Goal: Navigation & Orientation: Find specific page/section

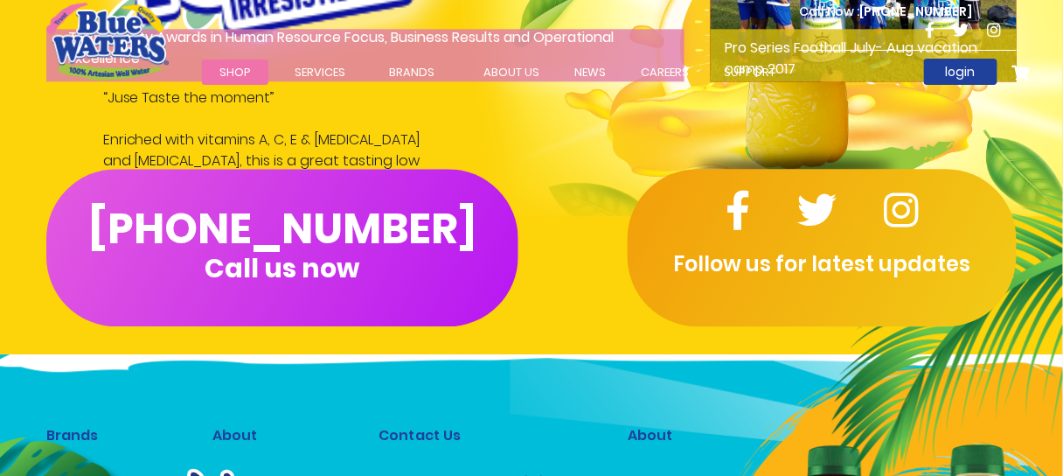
scroll to position [2518, 0]
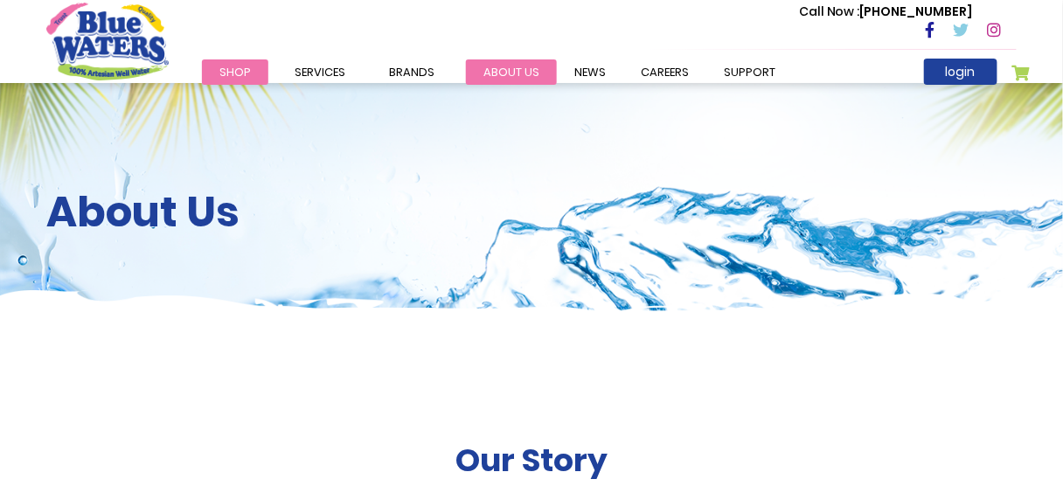
click at [518, 72] on link "about us" at bounding box center [511, 71] width 91 height 25
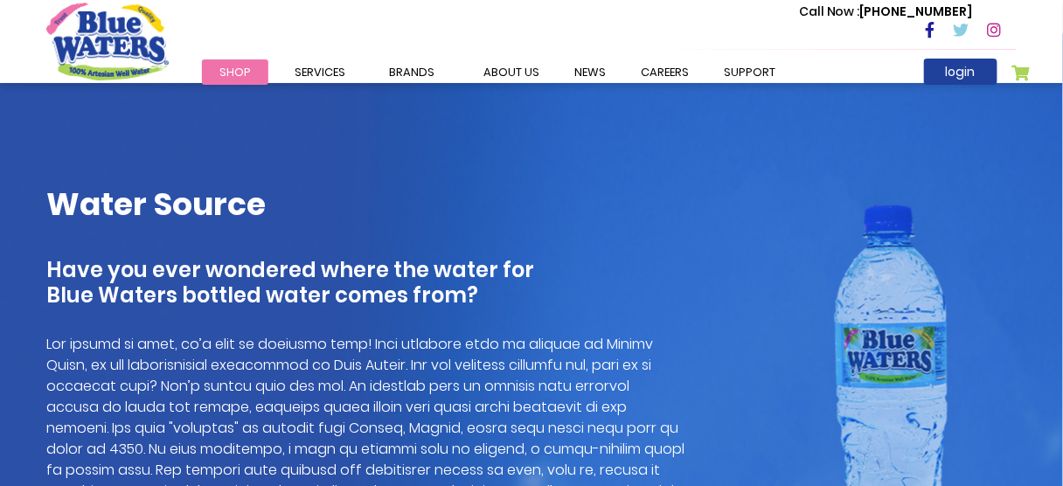
scroll to position [1119, 0]
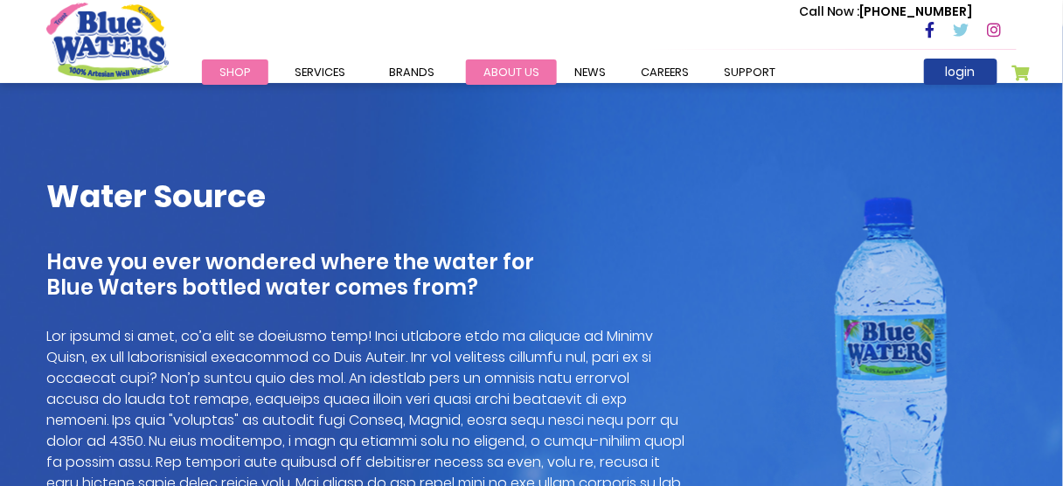
click at [536, 74] on link "about us" at bounding box center [511, 71] width 91 height 25
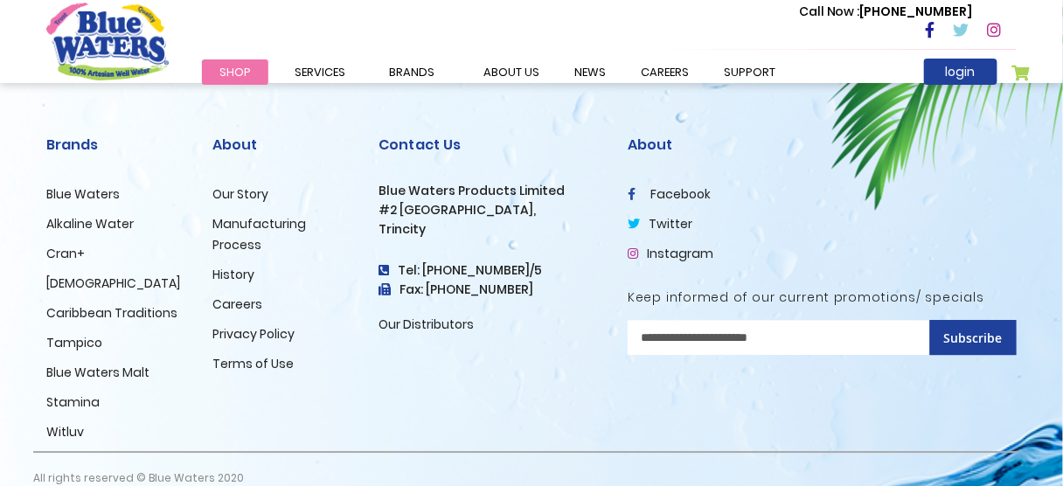
scroll to position [4469, 0]
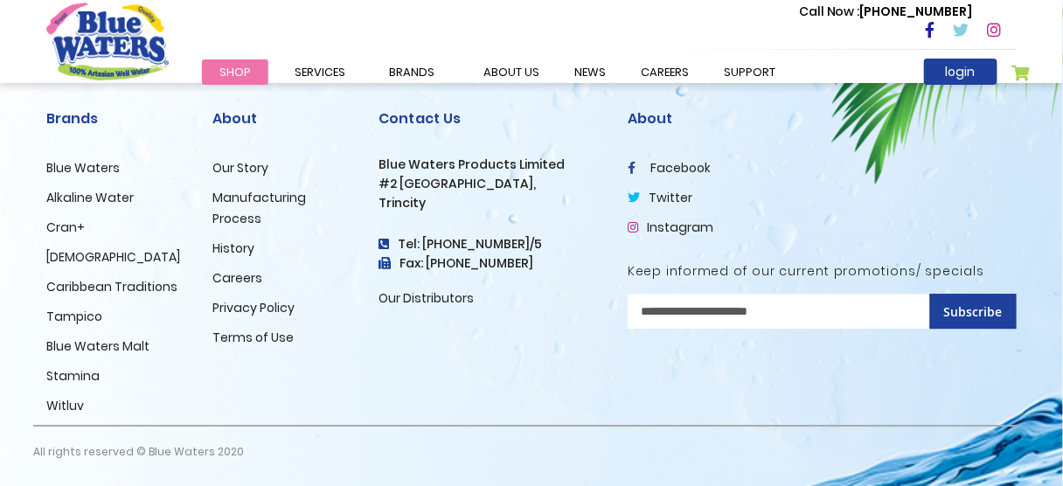
click at [414, 115] on h2 "Contact Us" at bounding box center [490, 118] width 223 height 17
click at [223, 115] on h2 "About" at bounding box center [282, 118] width 140 height 17
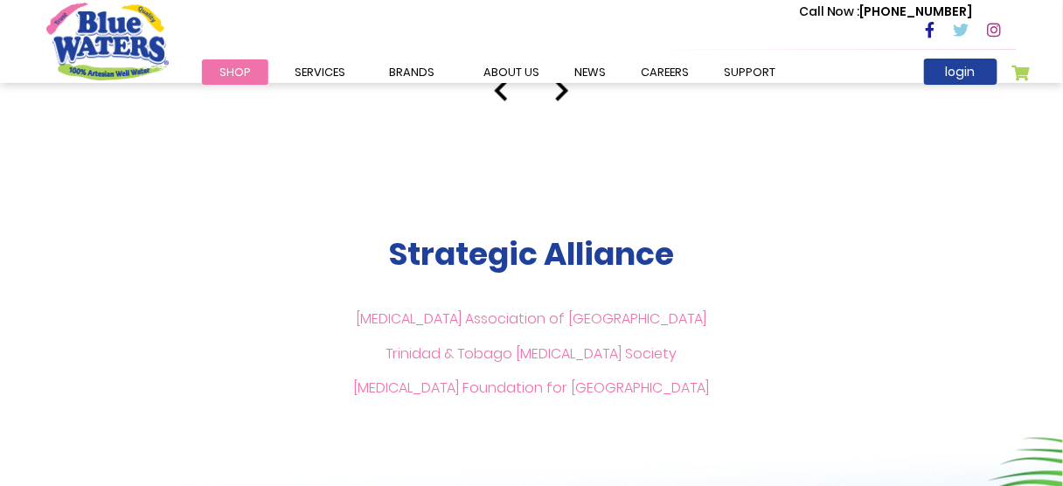
scroll to position [3770, 0]
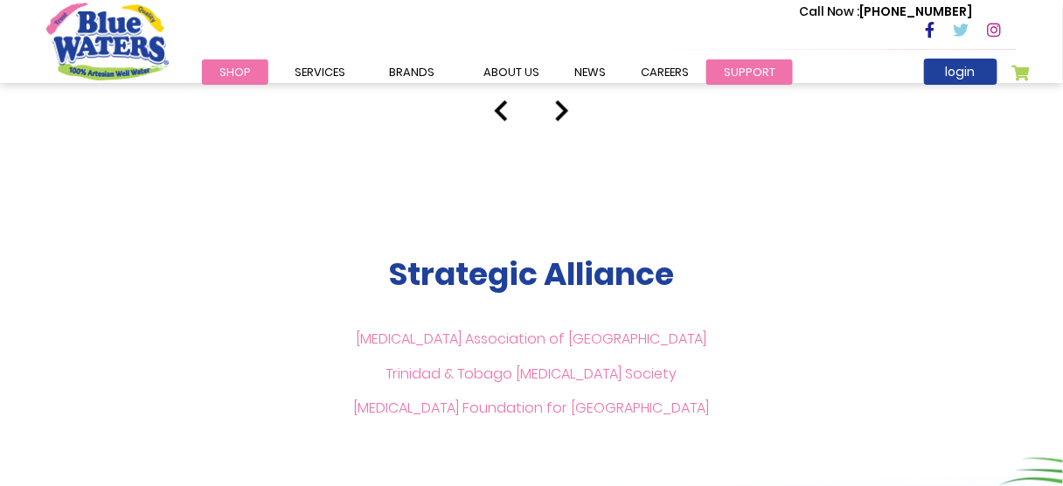
click at [772, 73] on link "support" at bounding box center [750, 71] width 87 height 25
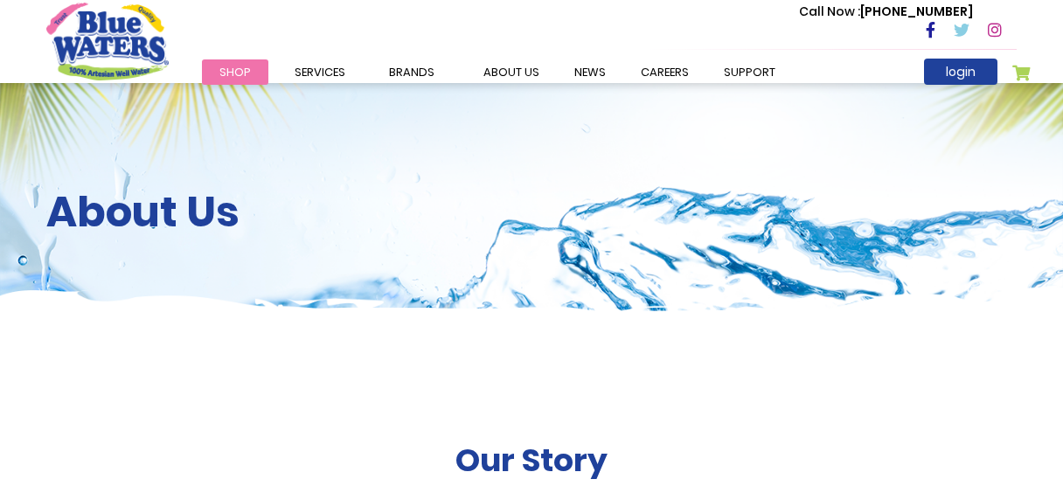
scroll to position [3770, 0]
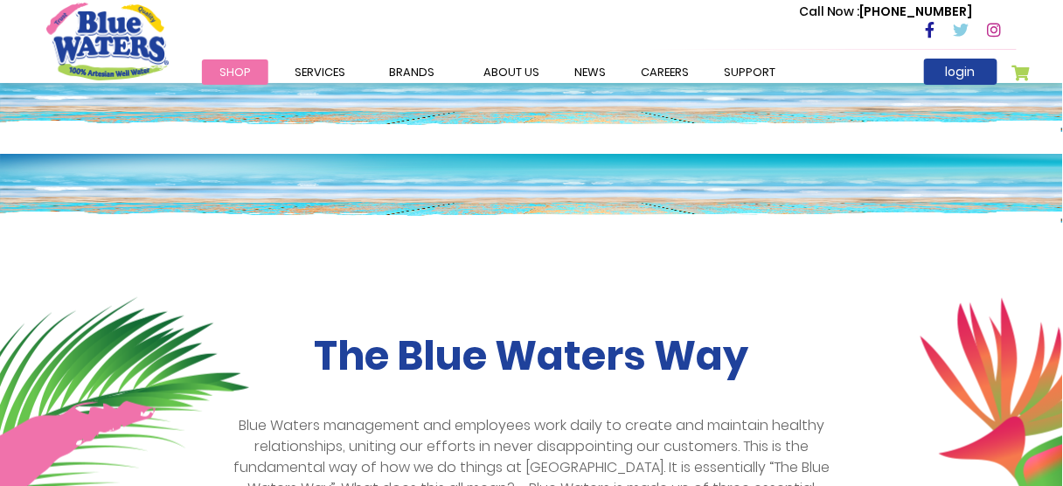
scroll to position [210, 0]
